Goal: Information Seeking & Learning: Learn about a topic

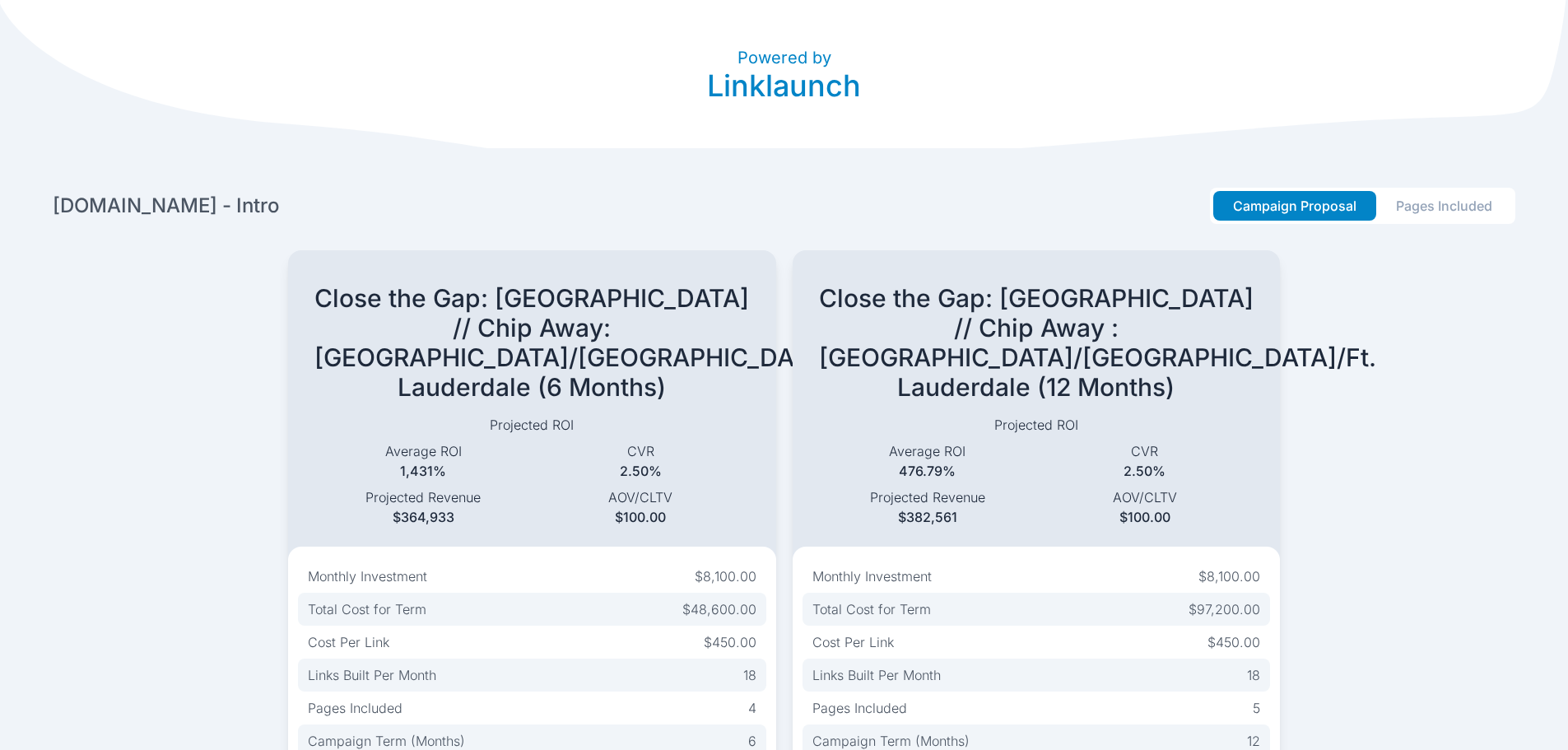
scroll to position [24, 0]
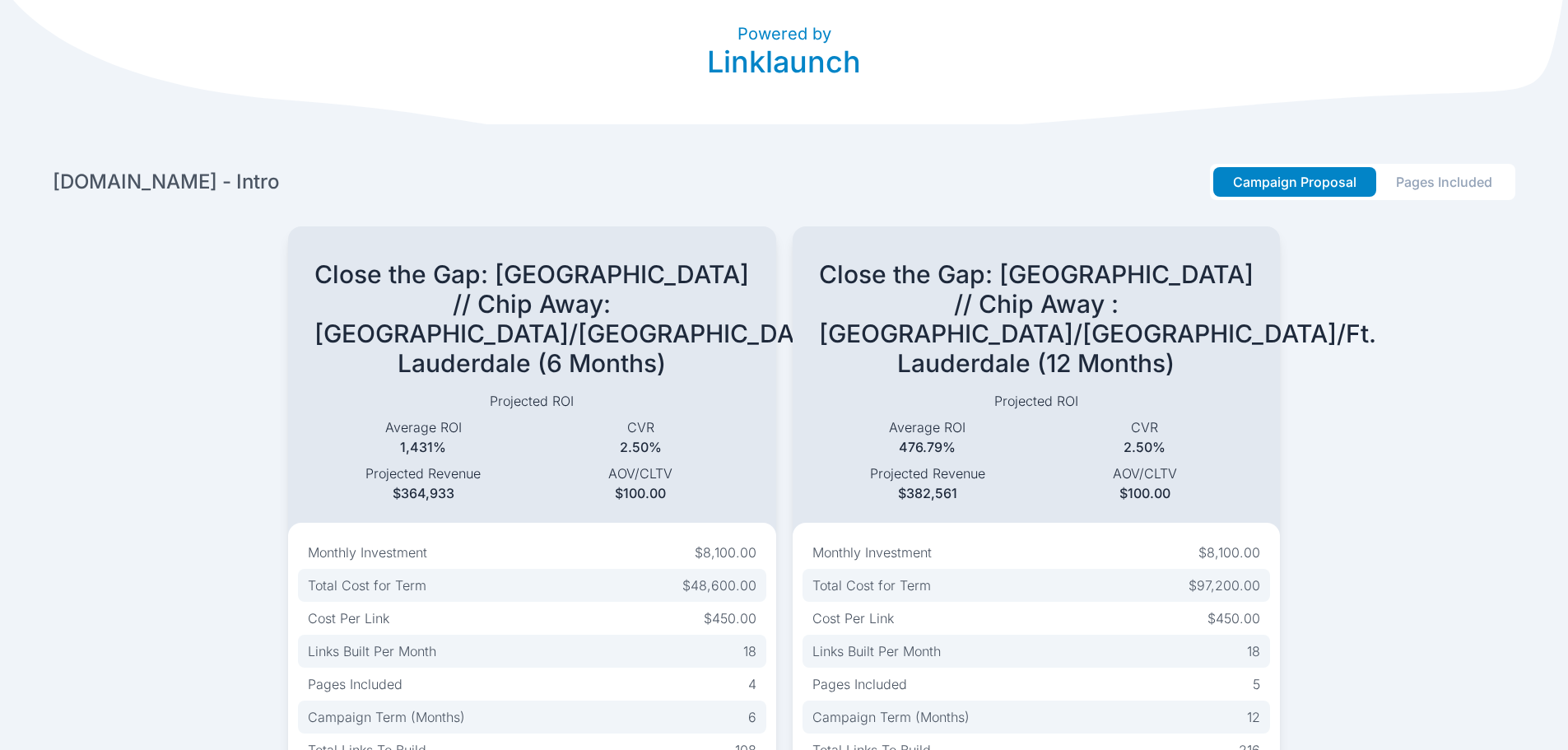
click at [1423, 179] on button "Pages Included" at bounding box center [1444, 181] width 136 height 29
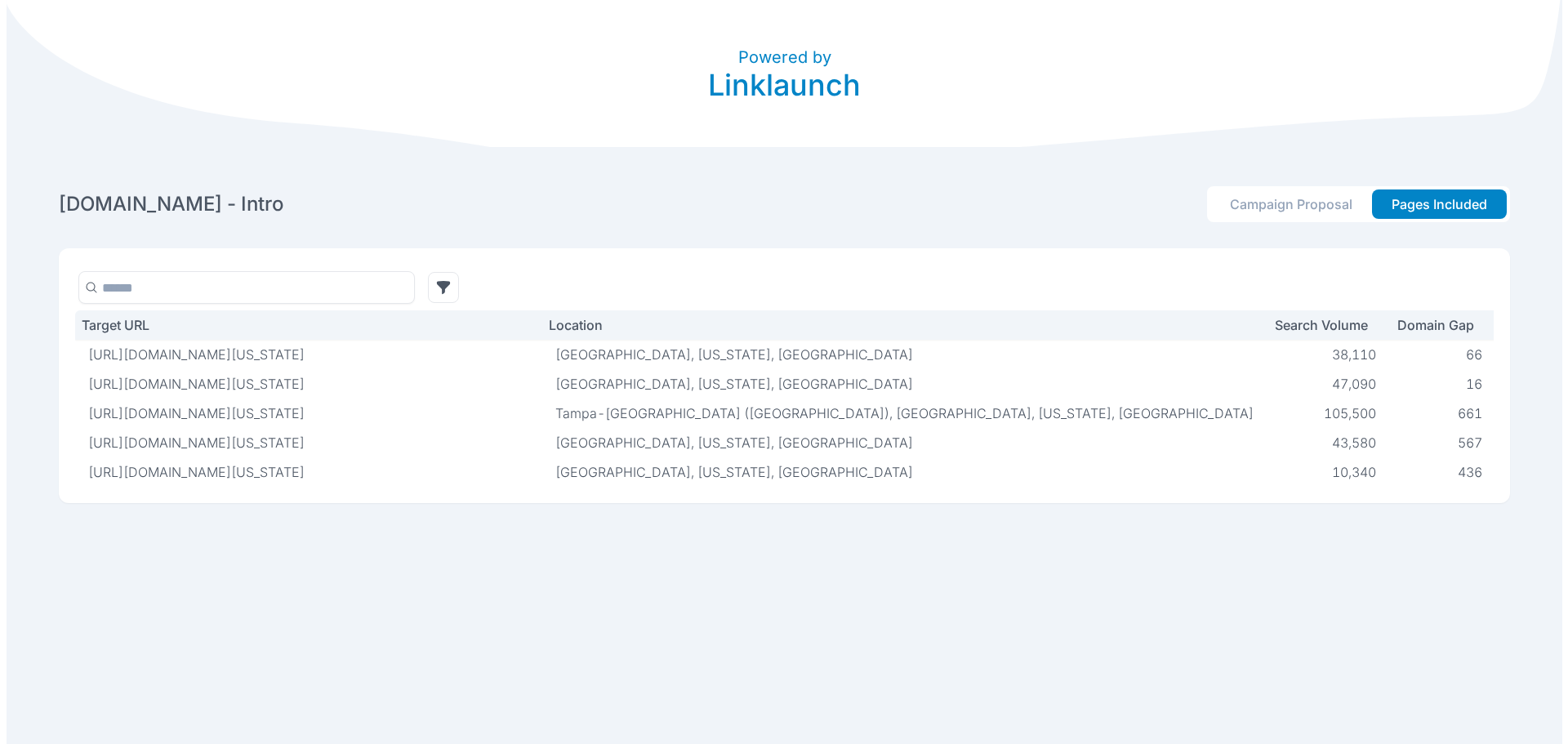
scroll to position [0, 0]
click at [1267, 330] on p "Search Volume" at bounding box center [1314, 324] width 95 height 16
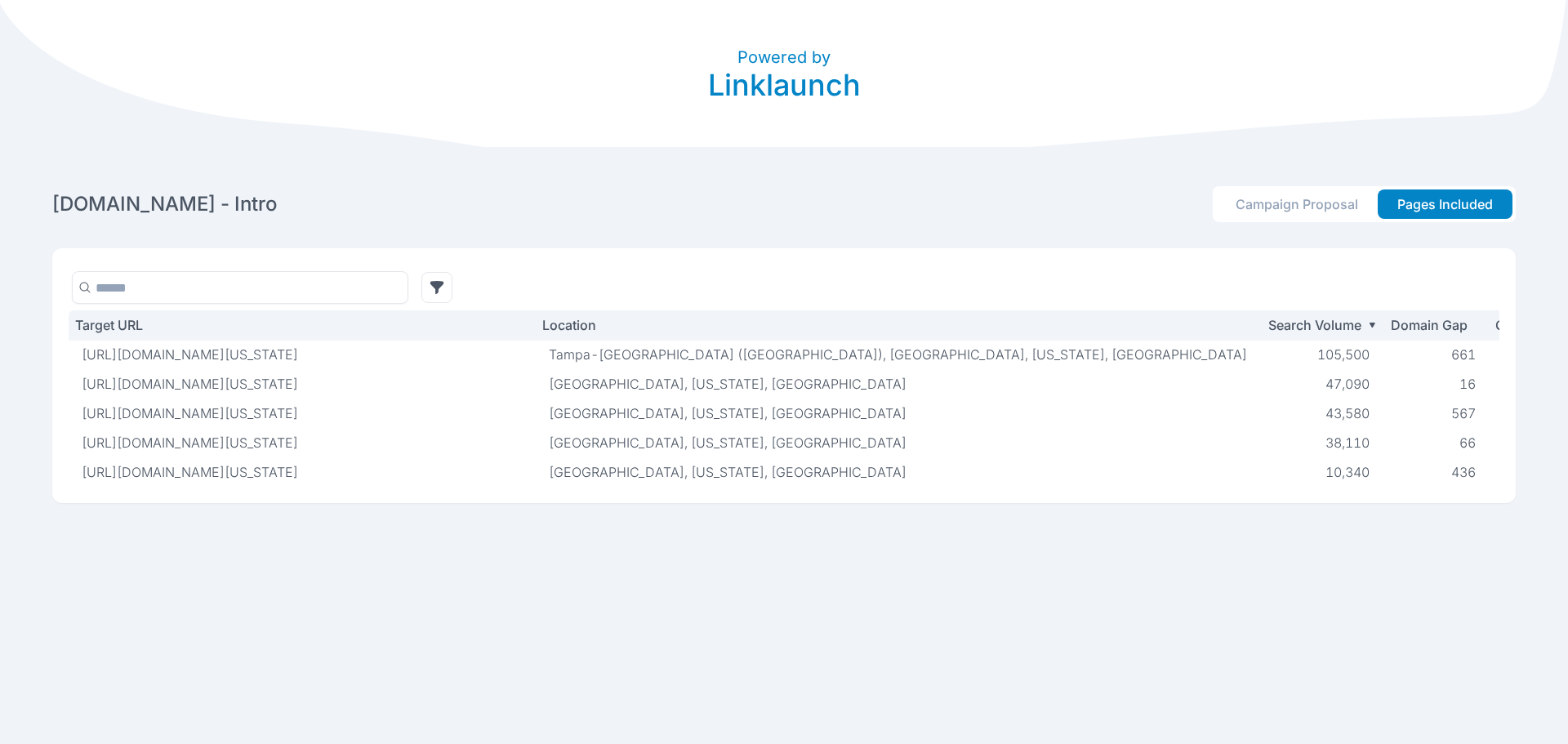
click at [485, 356] on p "[URL][DOMAIN_NAME][US_STATE]" at bounding box center [302, 354] width 441 height 16
drag, startPoint x: 485, startPoint y: 356, endPoint x: 522, endPoint y: 339, distance: 40.7
click at [522, 339] on th "Target URL" at bounding box center [301, 325] width 467 height 29
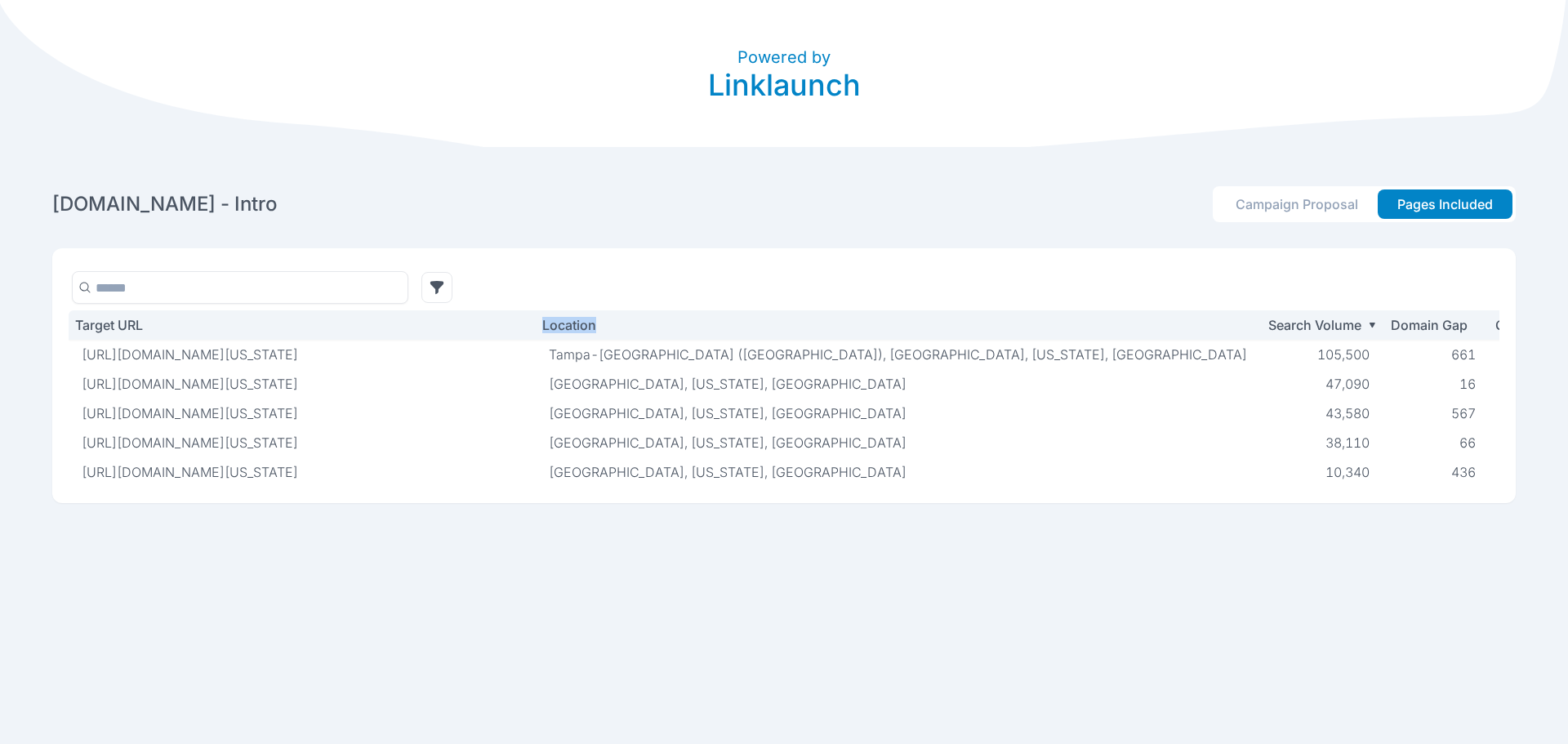
drag, startPoint x: 522, startPoint y: 328, endPoint x: 601, endPoint y: 328, distance: 79.0
click at [601, 328] on tr "Target URL Location Search Volume Domain Gap Close the Gap: [GEOGRAPHIC_DATA] /…" at bounding box center [1554, 325] width 2972 height 29
click at [492, 357] on p "[URL][DOMAIN_NAME][US_STATE]" at bounding box center [302, 354] width 441 height 16
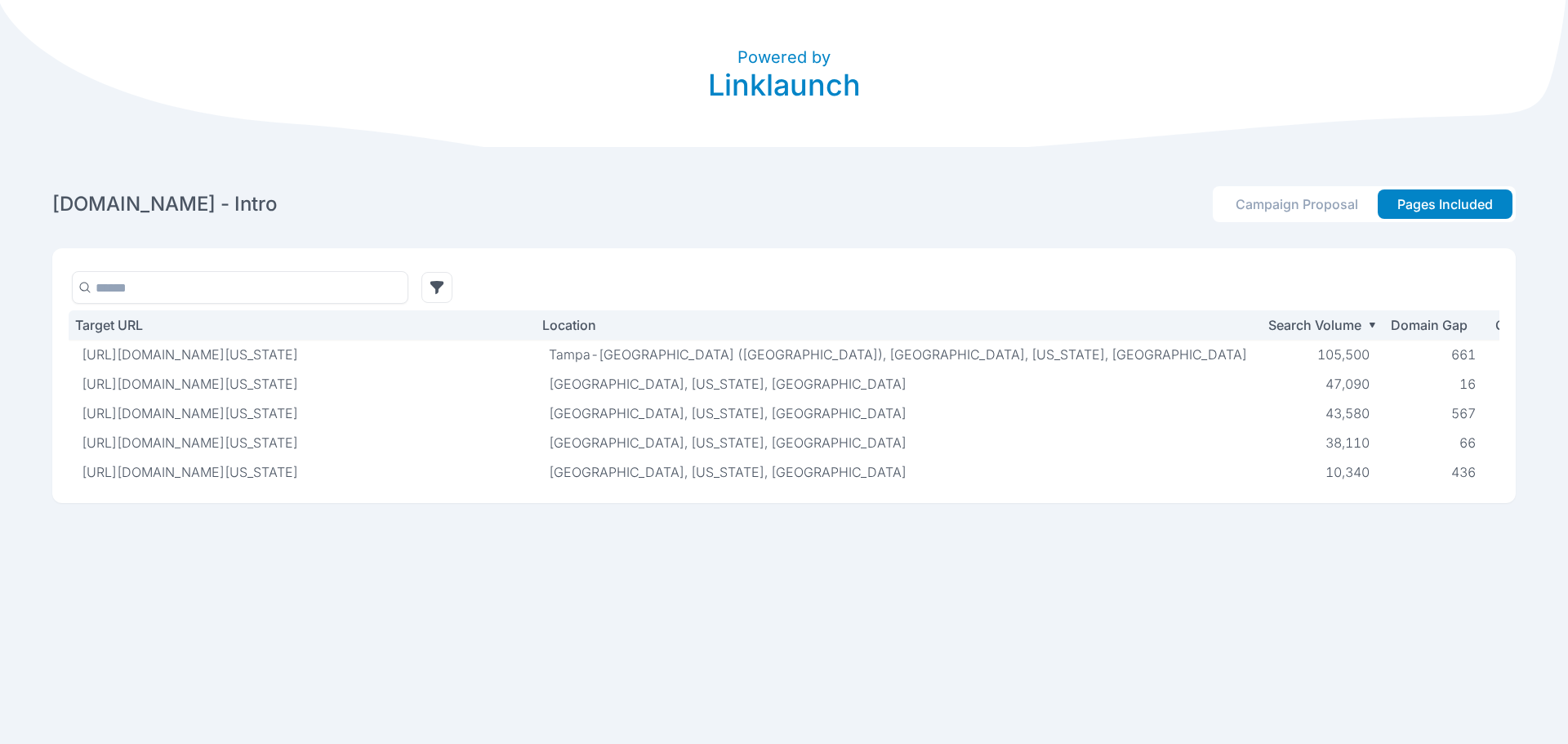
click at [1390, 325] on div "Domain Gap" at bounding box center [1436, 324] width 93 height 16
click at [1390, 325] on p "Domain Gap" at bounding box center [1429, 324] width 79 height 16
click at [493, 353] on p "[URL][DOMAIN_NAME][US_STATE]" at bounding box center [302, 354] width 441 height 16
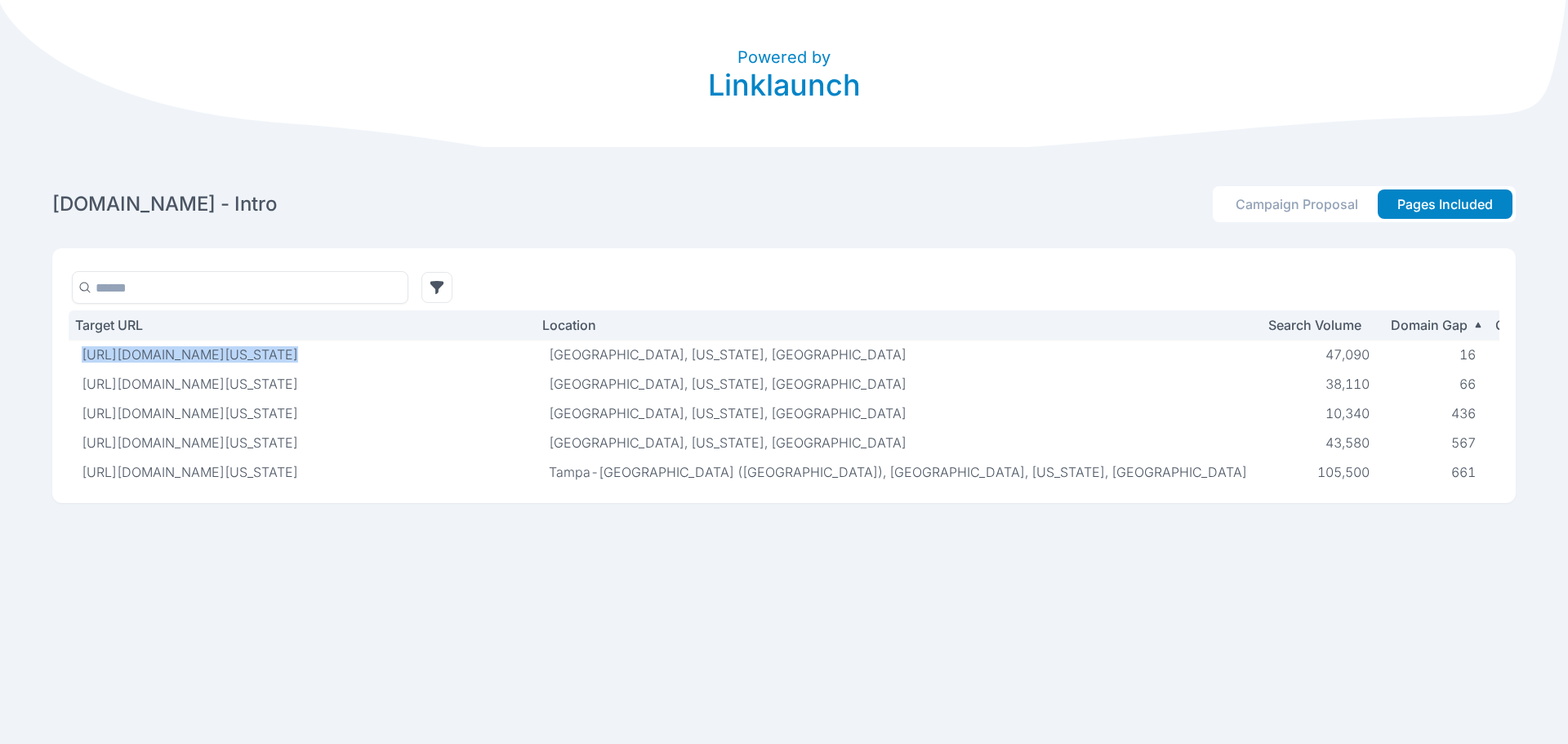
click at [493, 353] on p "[URL][DOMAIN_NAME][US_STATE]" at bounding box center [302, 354] width 441 height 16
click at [1274, 381] on p "38,110" at bounding box center [1321, 383] width 96 height 16
click at [1273, 201] on button "Campaign Proposal" at bounding box center [1297, 204] width 161 height 29
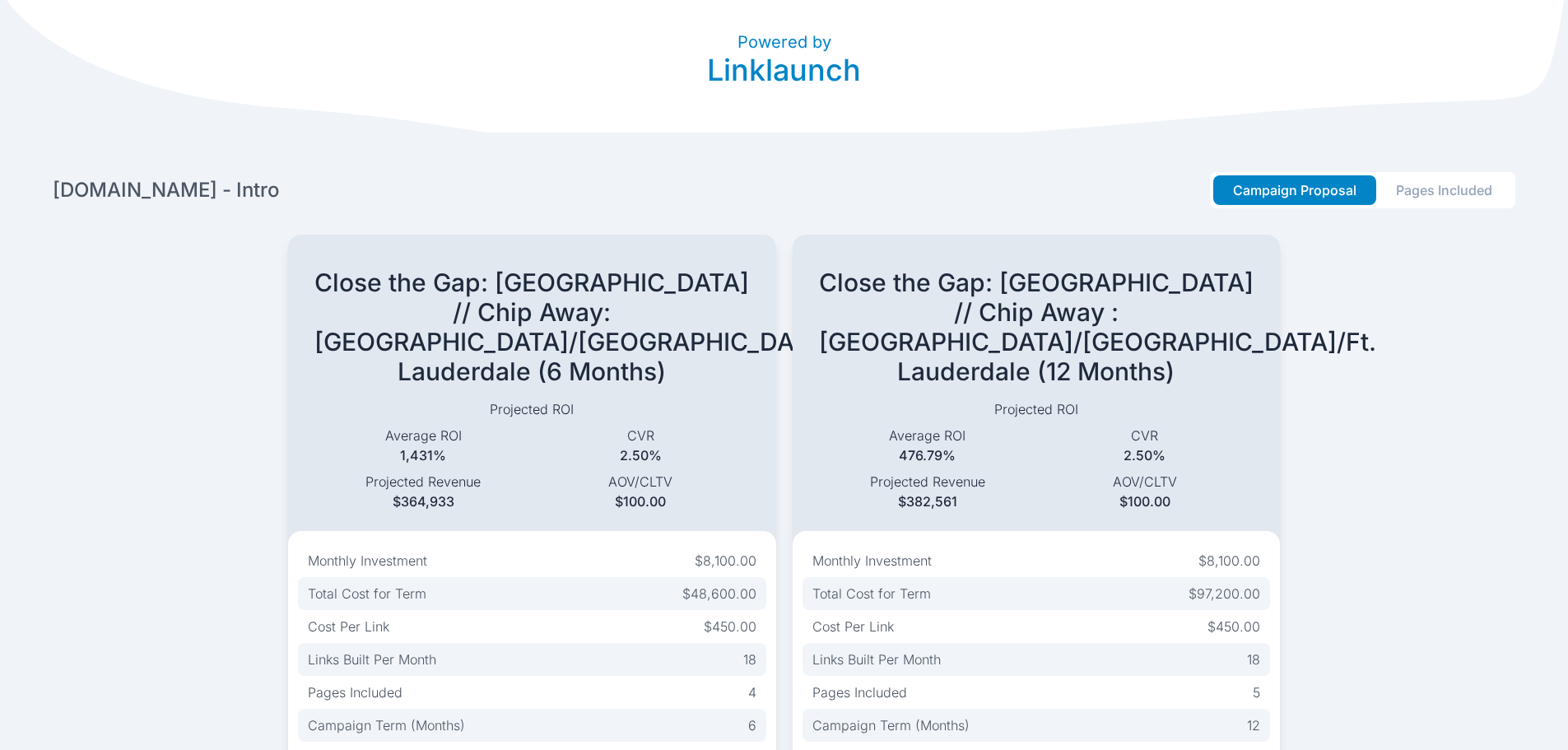
scroll to position [24, 0]
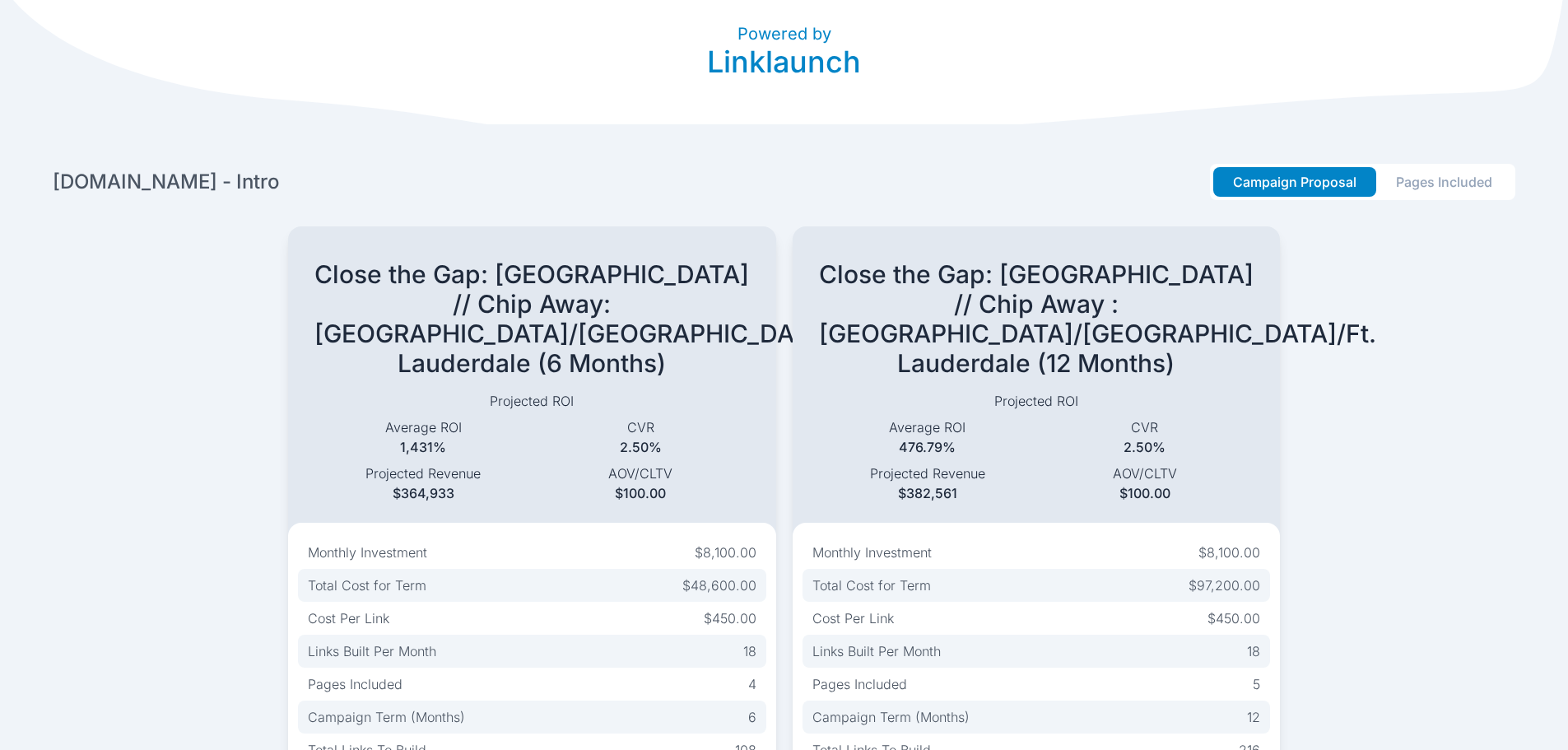
click at [1413, 163] on section "[DOMAIN_NAME] - Intro Campaign Proposal Pages Included Close the Gap: [GEOGRAPH…" at bounding box center [784, 452] width 1568 height 655
click at [1418, 178] on button "Pages Included" at bounding box center [1444, 181] width 136 height 29
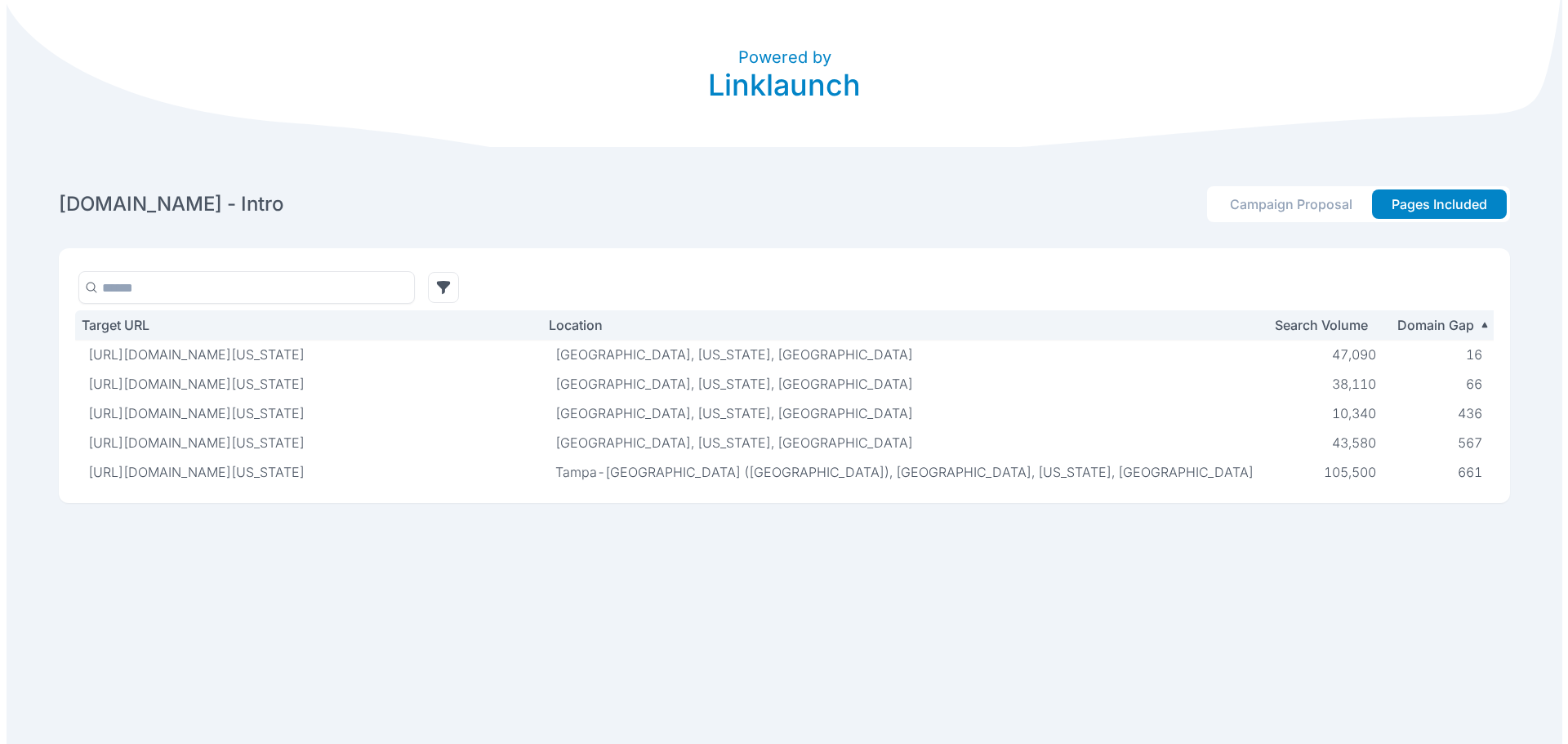
scroll to position [0, 0]
click at [1267, 321] on p "Search Volume" at bounding box center [1314, 324] width 95 height 16
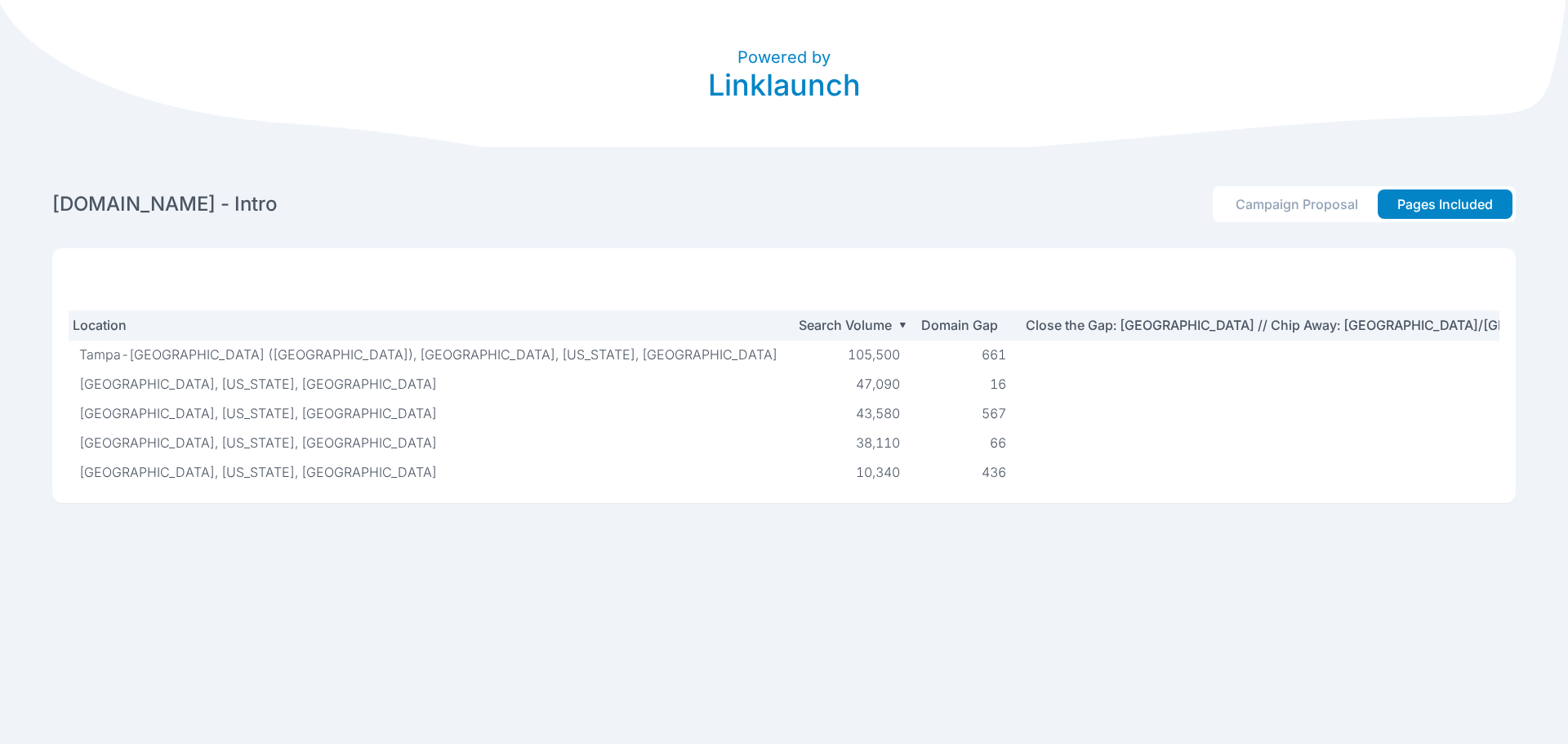
scroll to position [0, 464]
click at [924, 324] on p "Domain Gap" at bounding box center [964, 324] width 79 height 16
click at [918, 338] on th "Domain Gap" at bounding box center [971, 325] width 106 height 29
click at [924, 324] on p "Domain Gap" at bounding box center [964, 324] width 79 height 16
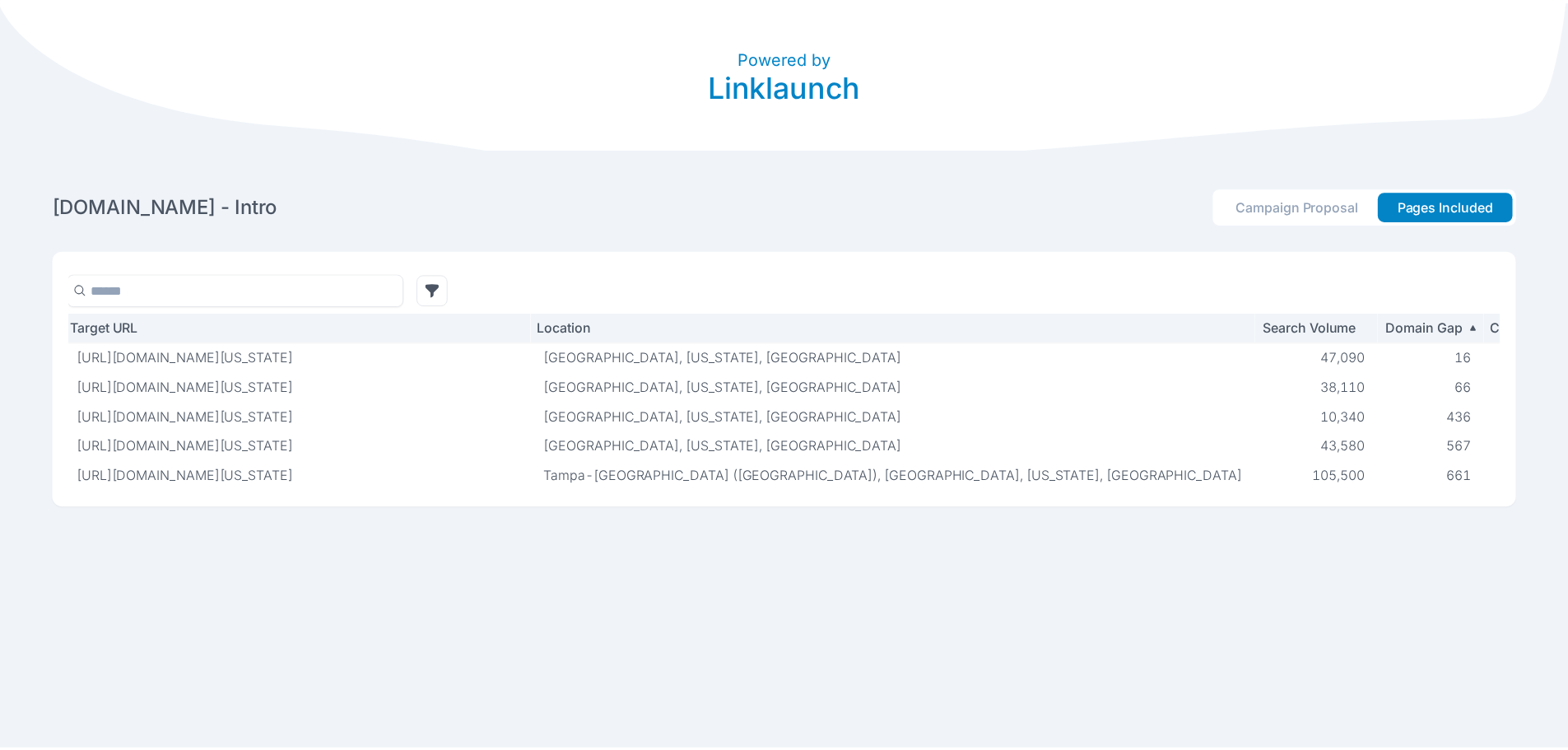
scroll to position [0, 0]
click at [1249, 202] on button "Campaign Proposal" at bounding box center [1307, 206] width 163 height 29
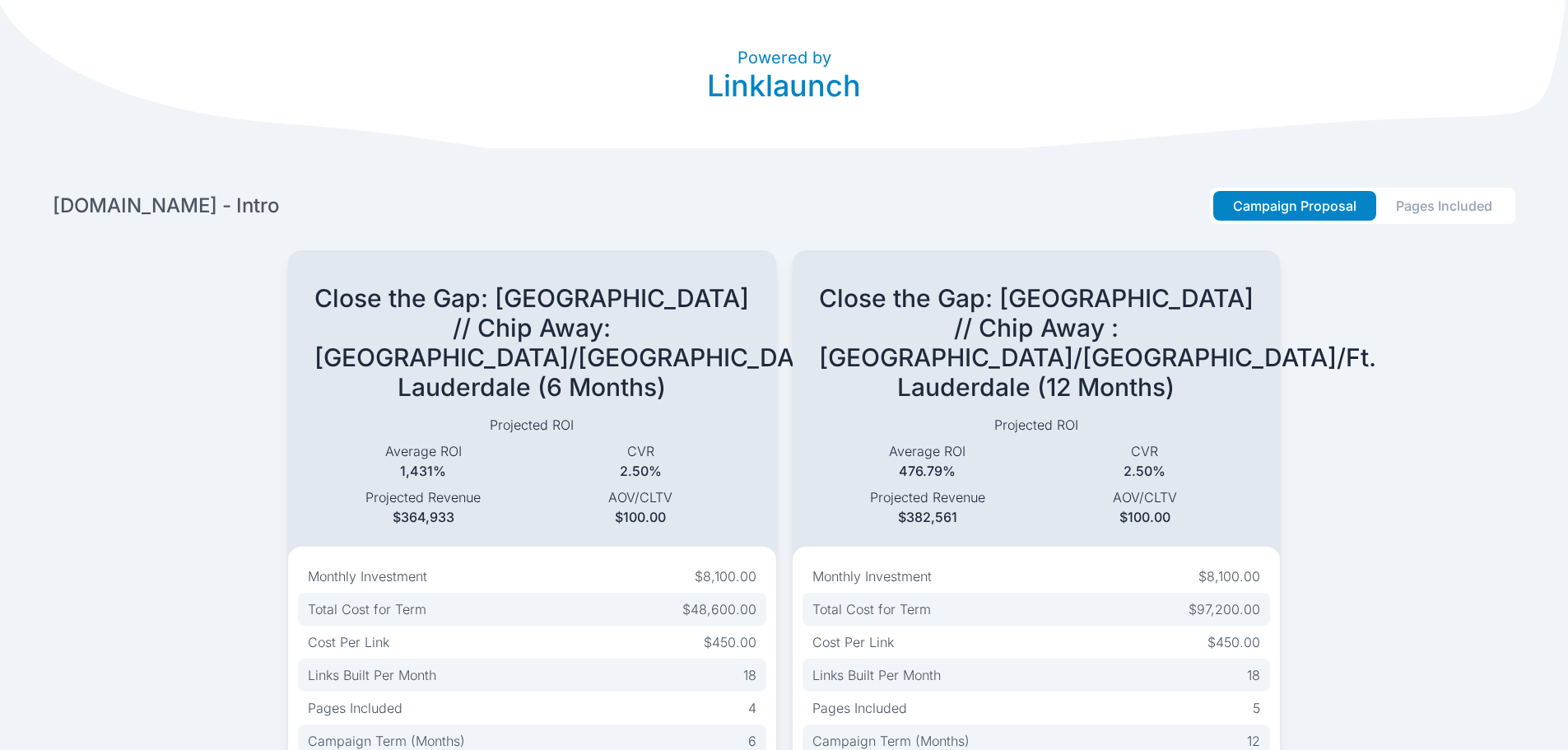
scroll to position [24, 0]
